Goal: Navigation & Orientation: Find specific page/section

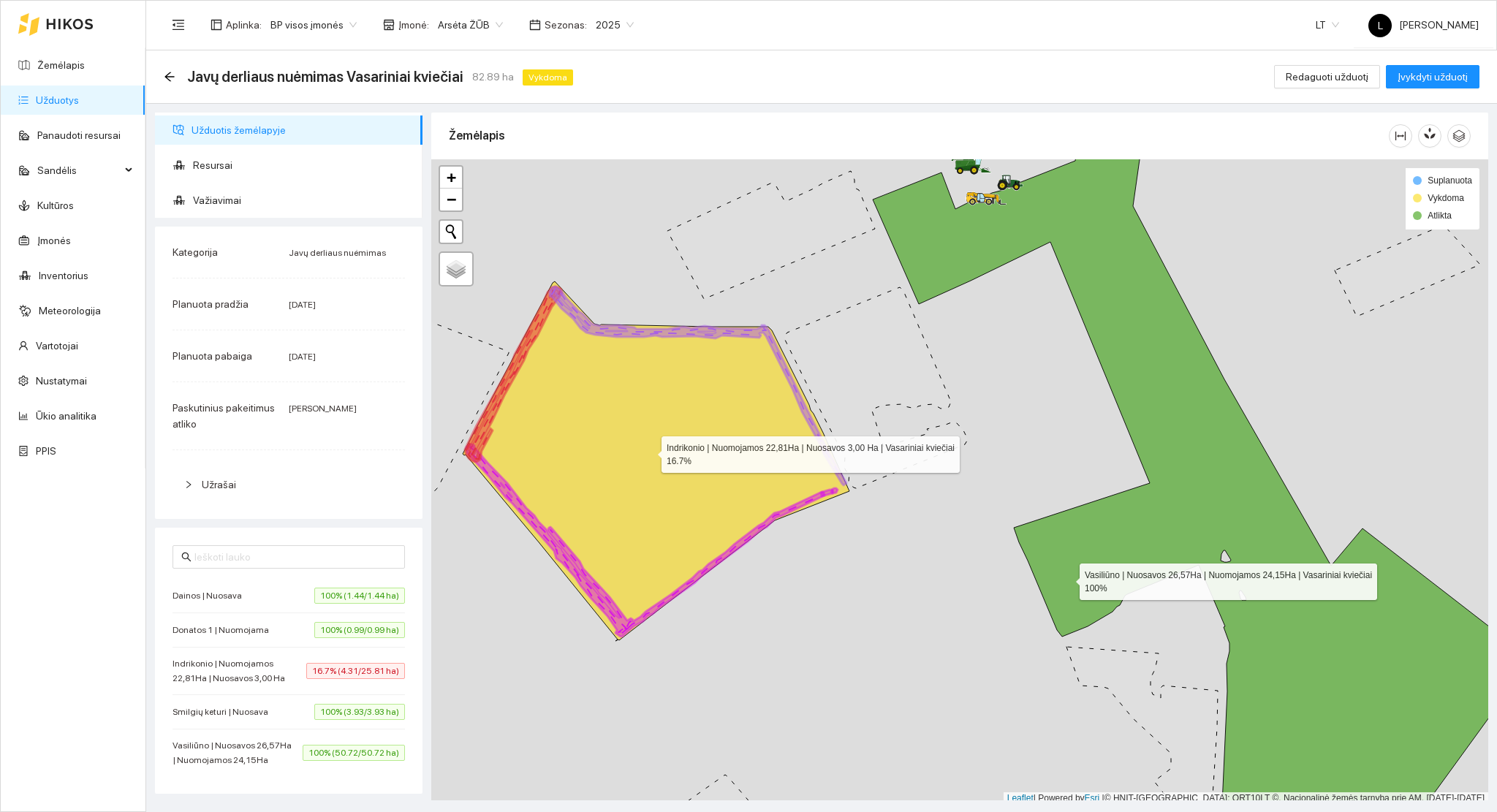
scroll to position [4, 0]
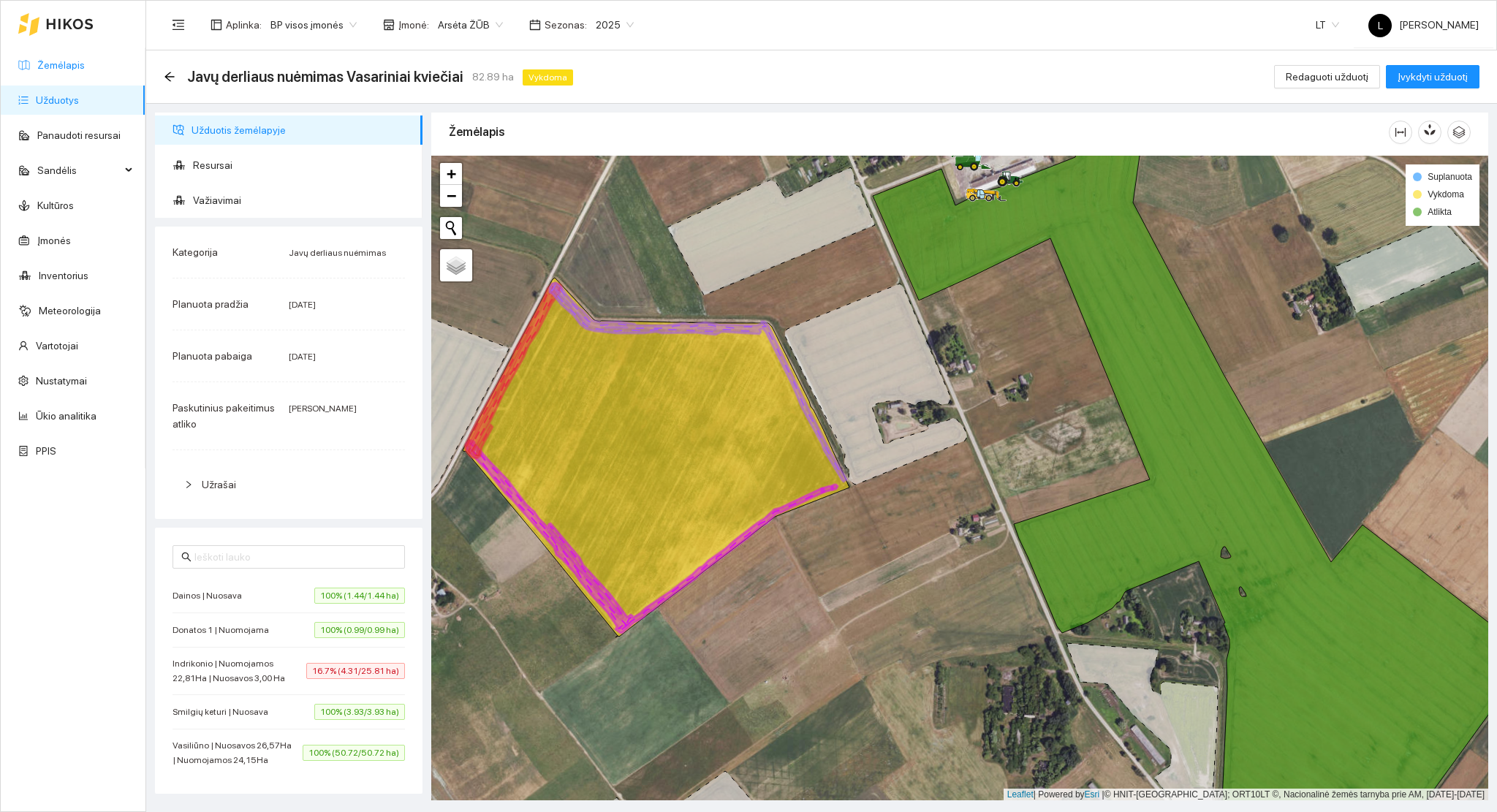
click at [66, 71] on link "Žemėlapis" at bounding box center [61, 65] width 48 height 11
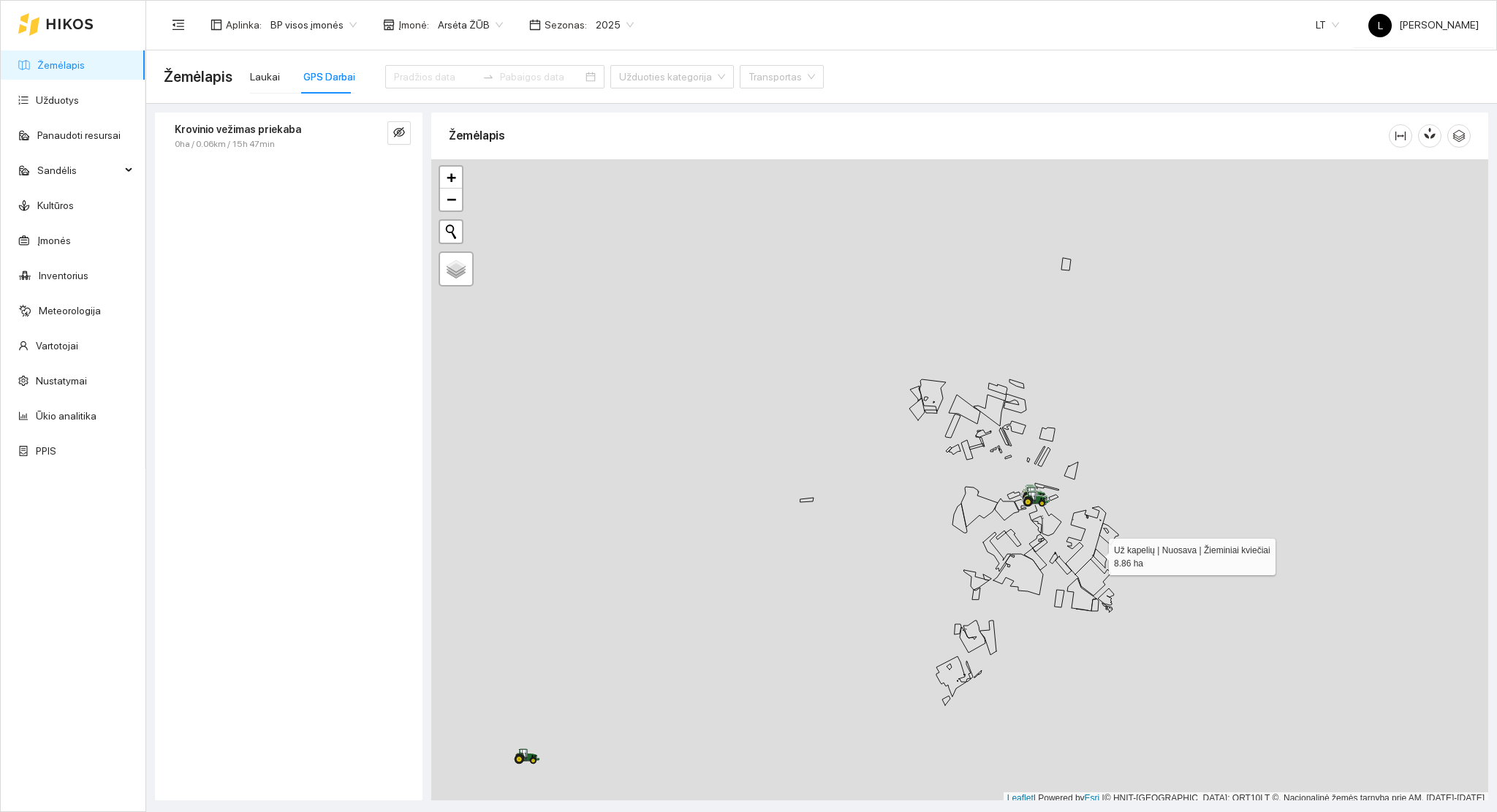
scroll to position [4, 0]
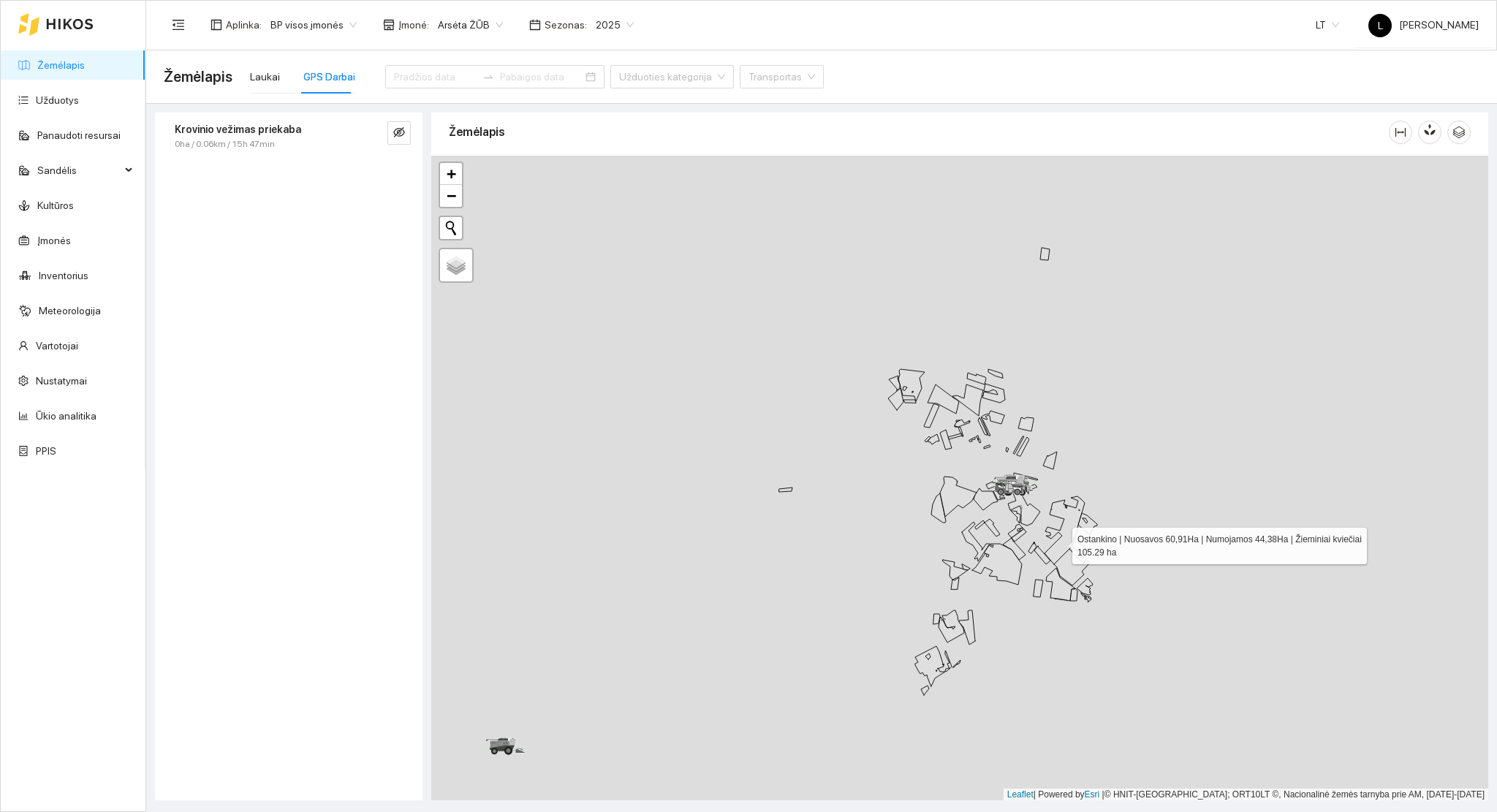
drag, startPoint x: 1083, startPoint y: 549, endPoint x: 1014, endPoint y: 540, distance: 69.6
click at [1044, 540] on icon at bounding box center [1064, 529] width 40 height 68
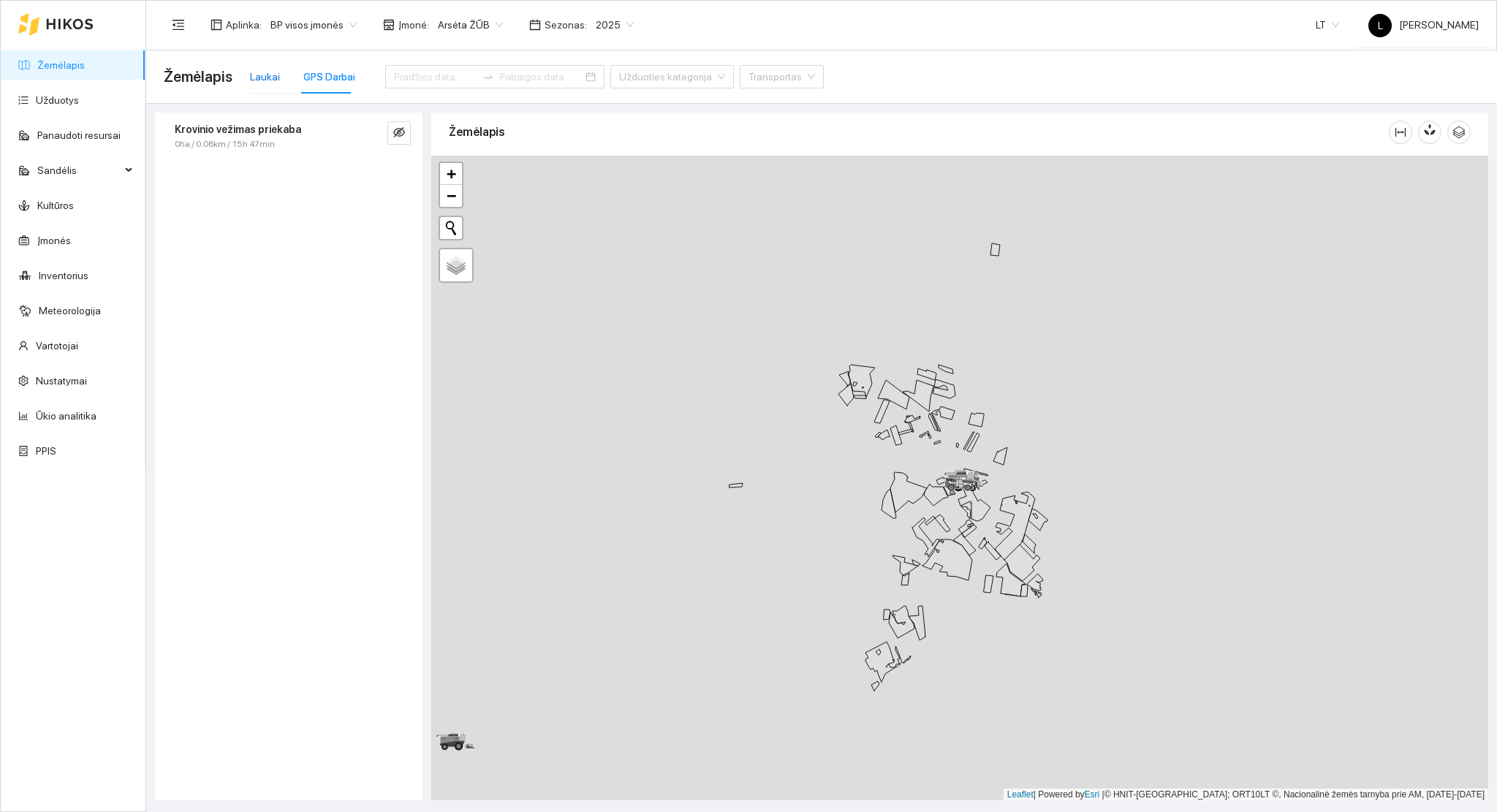
click at [250, 81] on div "Laukai" at bounding box center [265, 76] width 30 height 16
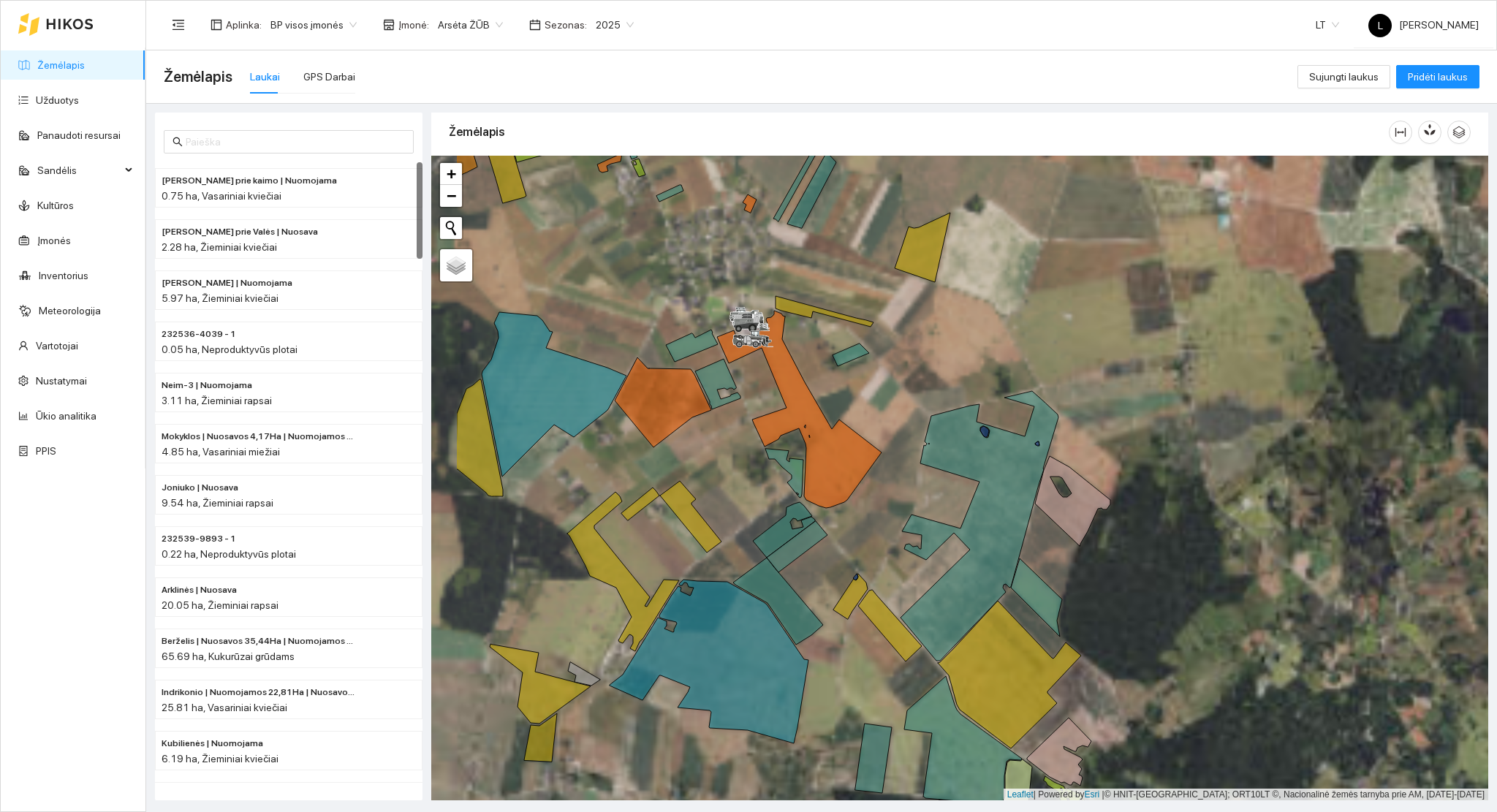
drag, startPoint x: 1138, startPoint y: 490, endPoint x: 1433, endPoint y: 474, distance: 295.4
click at [1433, 474] on div at bounding box center [959, 479] width 1057 height 646
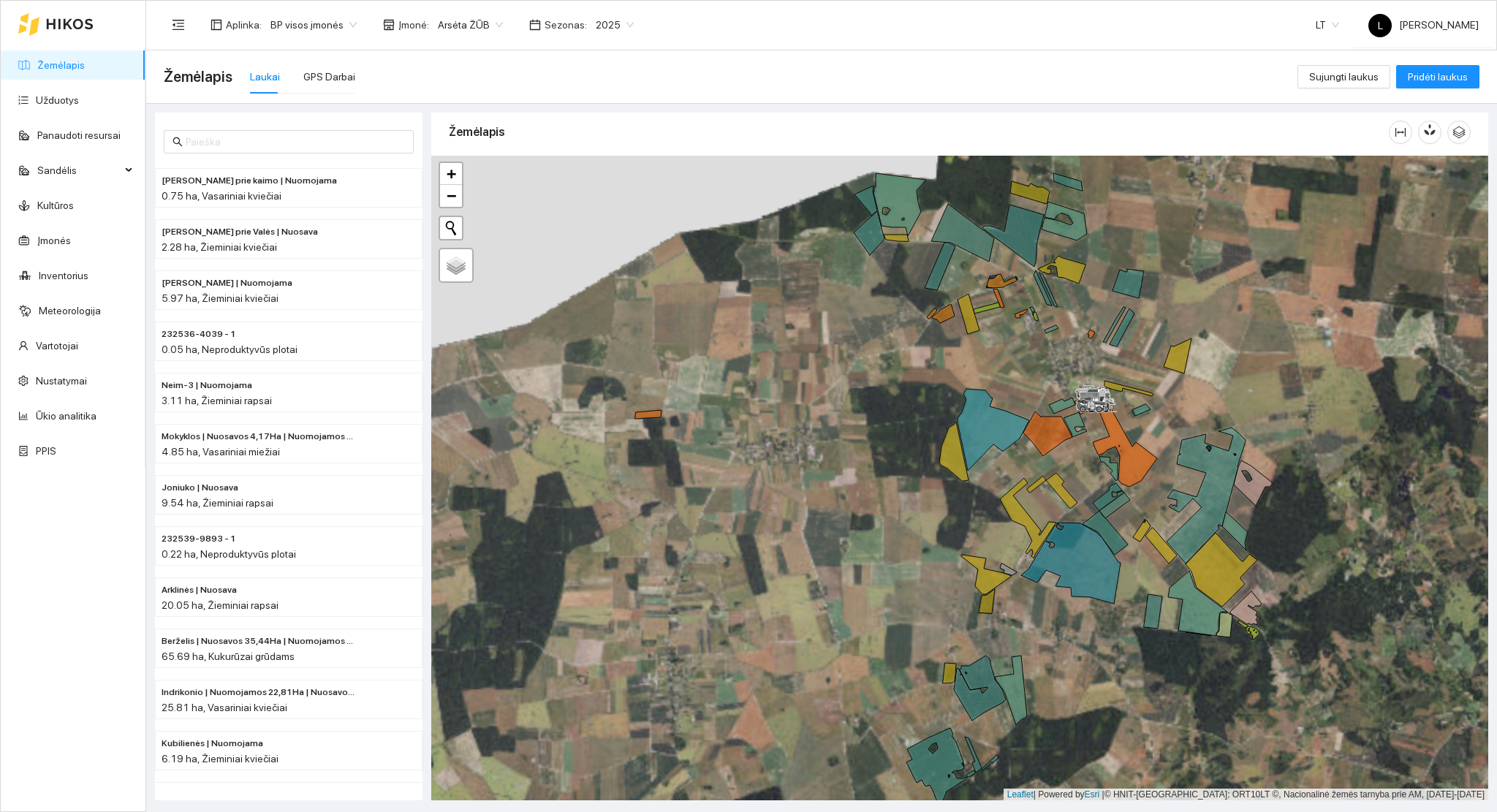
drag, startPoint x: 1266, startPoint y: 473, endPoint x: 1071, endPoint y: 471, distance: 195.0
click at [1073, 471] on div at bounding box center [959, 479] width 1057 height 646
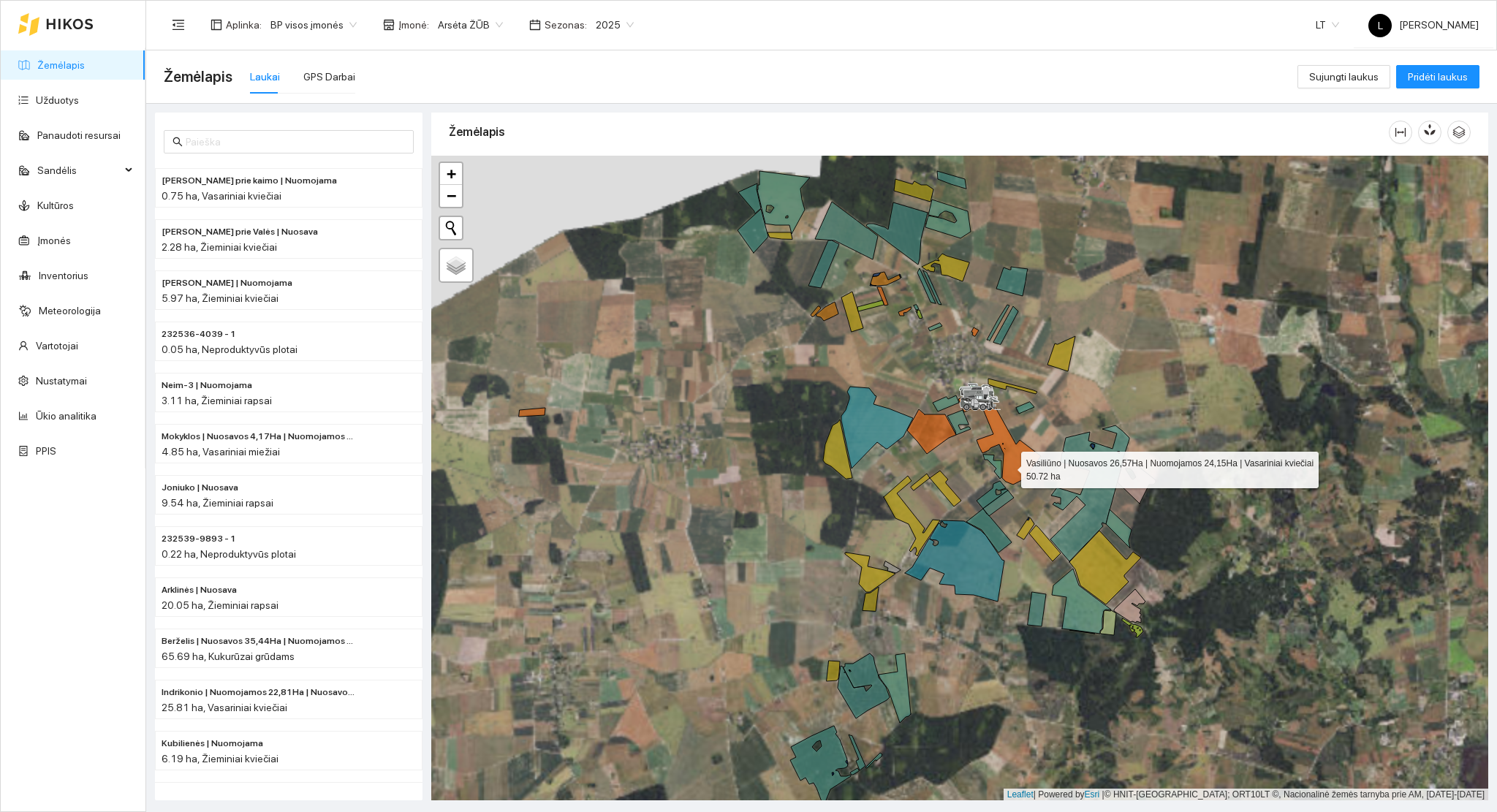
drag, startPoint x: 1034, startPoint y: 465, endPoint x: 1000, endPoint y: 477, distance: 36.1
click at [1000, 477] on icon at bounding box center [999, 435] width 82 height 98
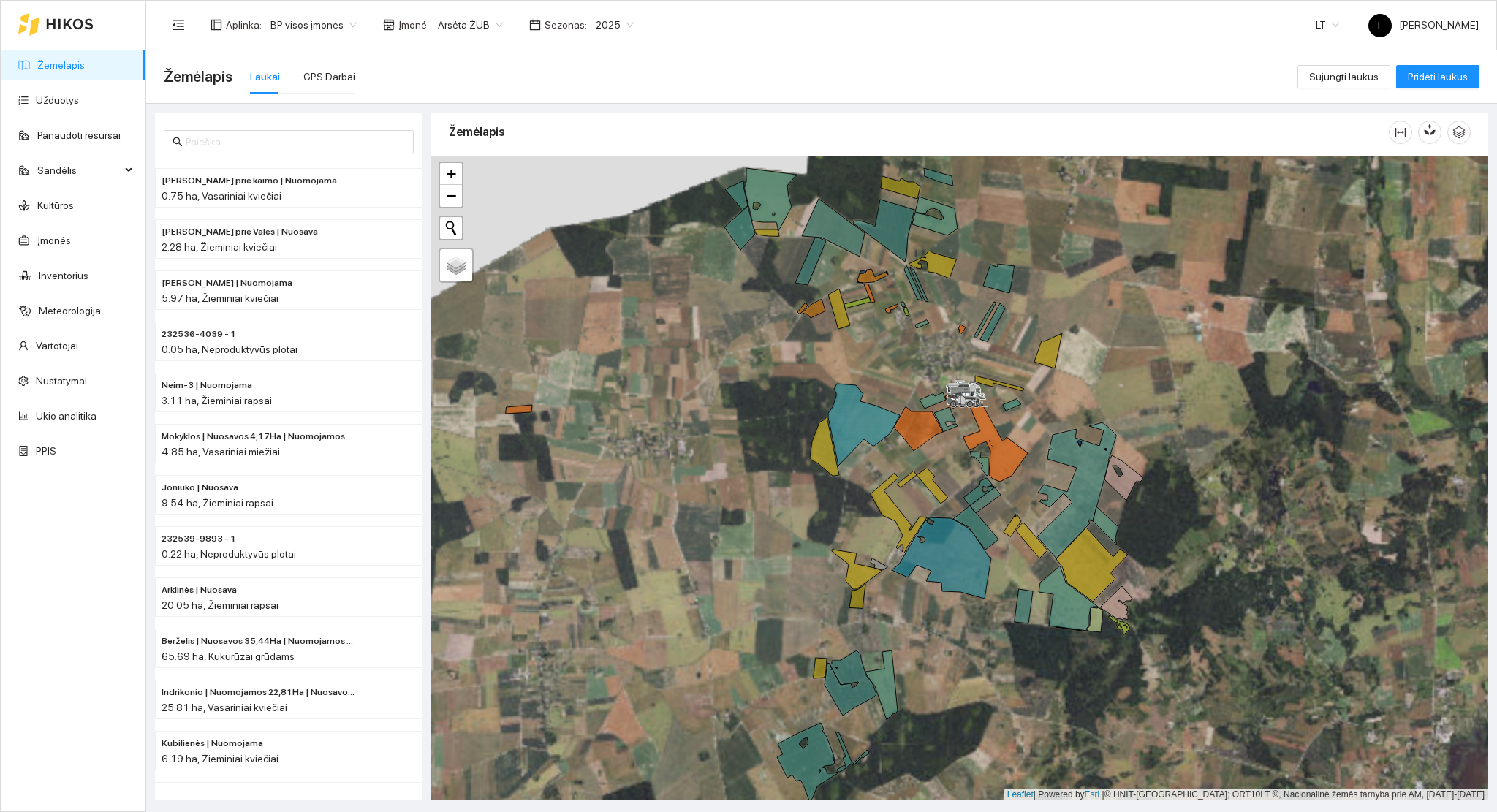
drag, startPoint x: 1323, startPoint y: 505, endPoint x: 1318, endPoint y: 492, distance: 13.9
click at [1318, 492] on div at bounding box center [959, 479] width 1057 height 646
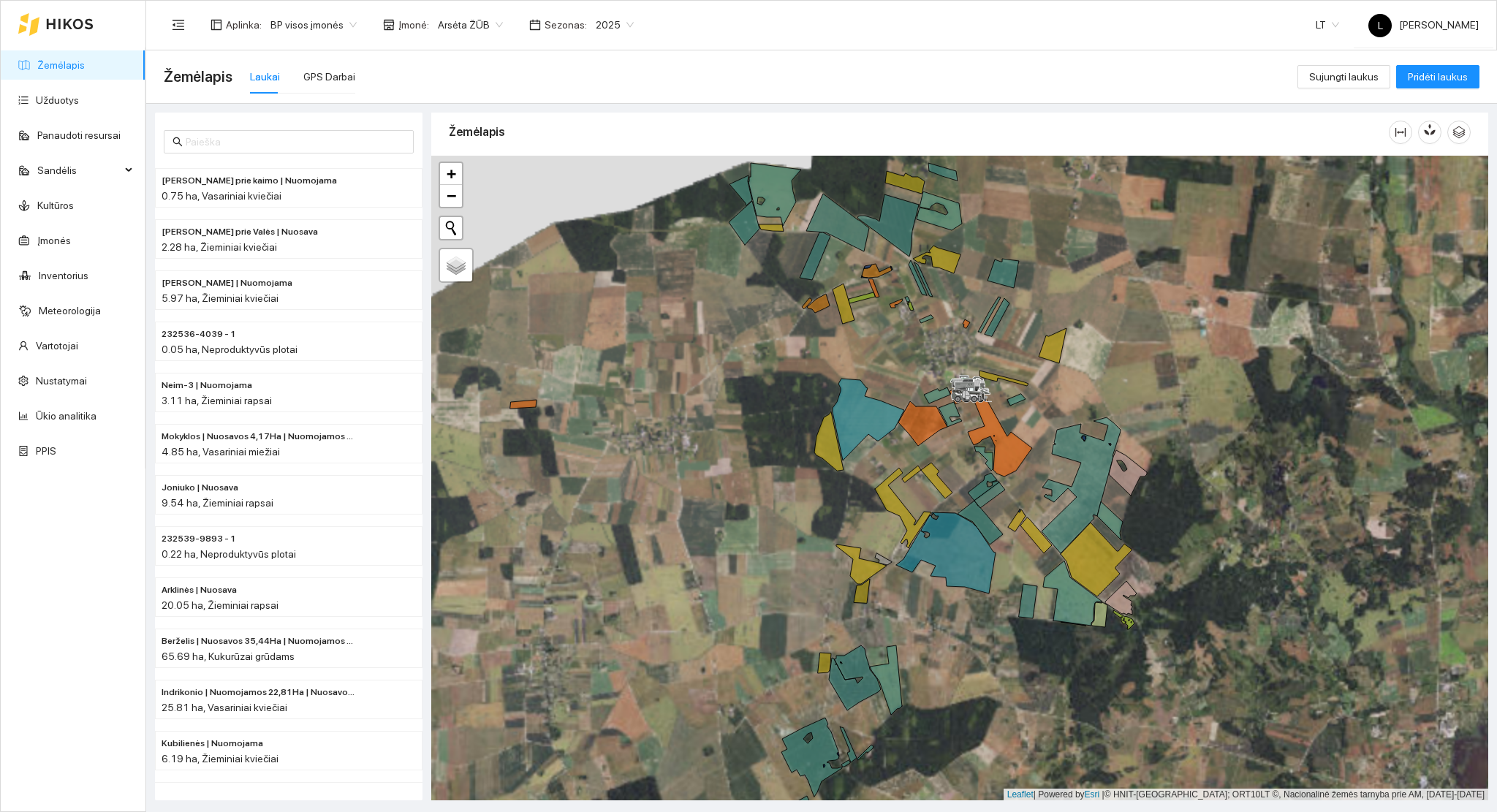
click at [1323, 487] on div at bounding box center [959, 479] width 1057 height 646
click at [79, 63] on link "Žemėlapis" at bounding box center [61, 65] width 48 height 11
